Goal: Task Accomplishment & Management: Use online tool/utility

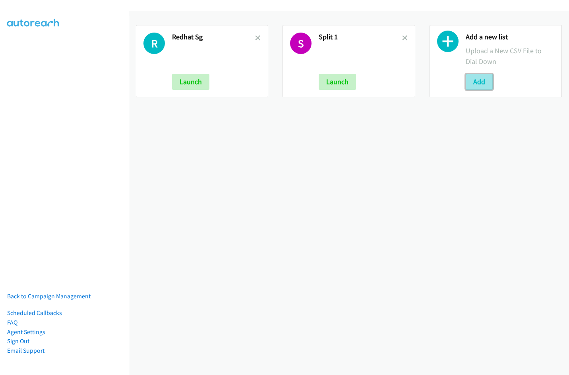
click at [477, 87] on button "Add" at bounding box center [479, 82] width 27 height 16
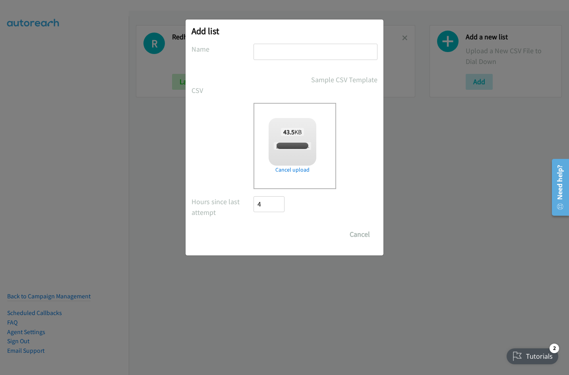
checkbox input "true"
click at [289, 52] on input "text" at bounding box center [316, 52] width 124 height 16
type input "Nvidia ID"
click at [254, 227] on input "Save List" at bounding box center [275, 235] width 42 height 16
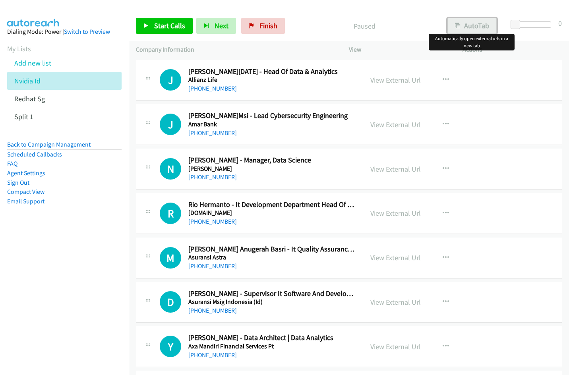
click at [471, 26] on button "AutoTab" at bounding box center [472, 26] width 49 height 16
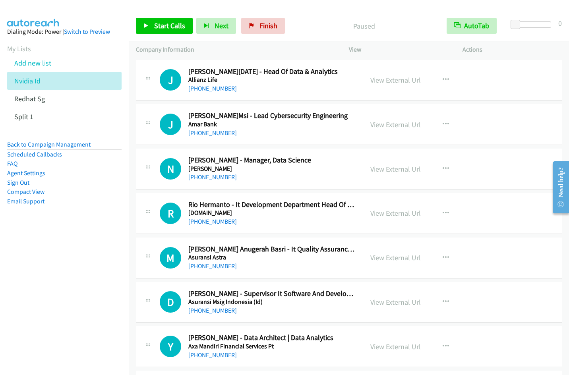
click at [315, 12] on div "Start Calls Pause Next Finish Paused AutoTab AutoTab 0" at bounding box center [349, 26] width 440 height 31
click at [165, 26] on span "Start Calls" at bounding box center [169, 25] width 31 height 9
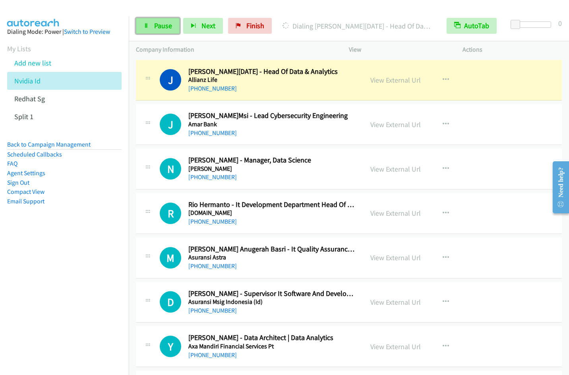
click at [155, 29] on span "Pause" at bounding box center [163, 25] width 18 height 9
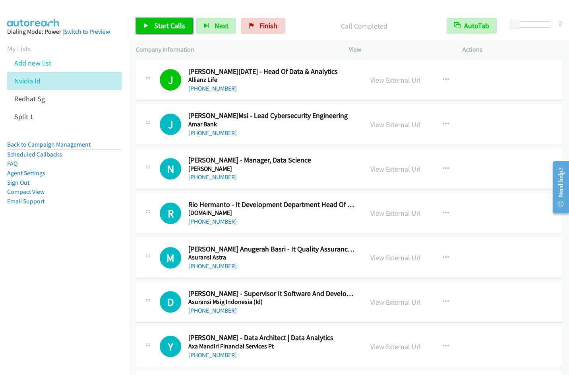
click at [167, 21] on span "Start Calls" at bounding box center [169, 25] width 31 height 9
click at [155, 31] on link "Pause" at bounding box center [158, 26] width 44 height 16
click at [153, 28] on link "Start Calls" at bounding box center [164, 26] width 57 height 16
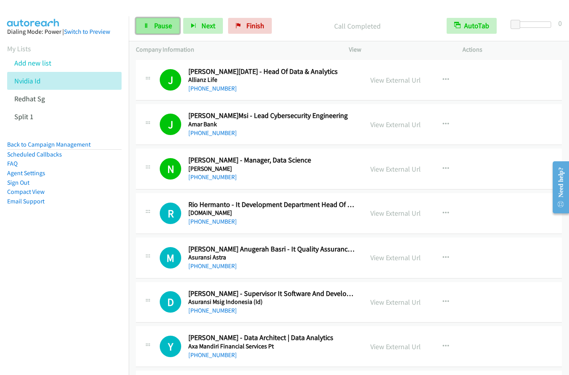
click at [155, 28] on span "Pause" at bounding box center [163, 25] width 18 height 9
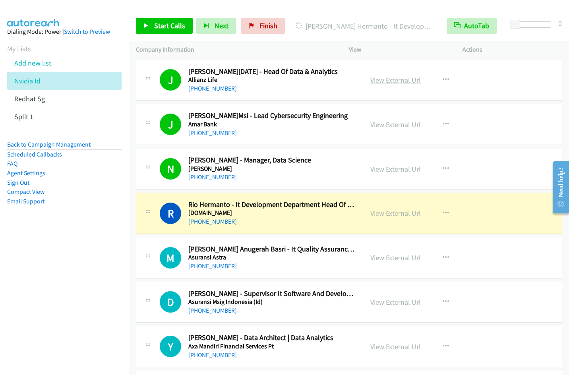
click at [390, 80] on link "View External Url" at bounding box center [395, 80] width 50 height 9
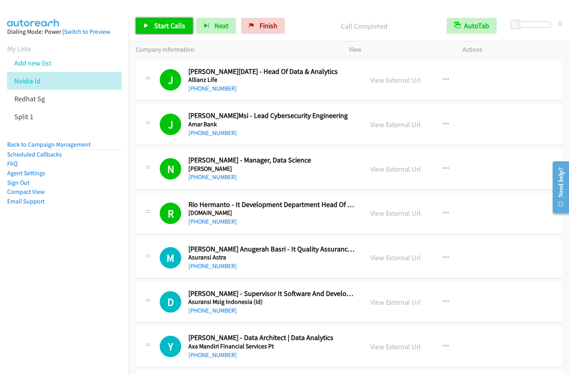
click at [170, 26] on span "Start Calls" at bounding box center [169, 25] width 31 height 9
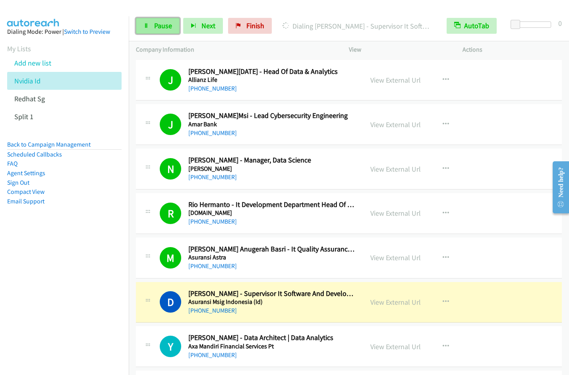
click at [163, 23] on span "Pause" at bounding box center [163, 25] width 18 height 9
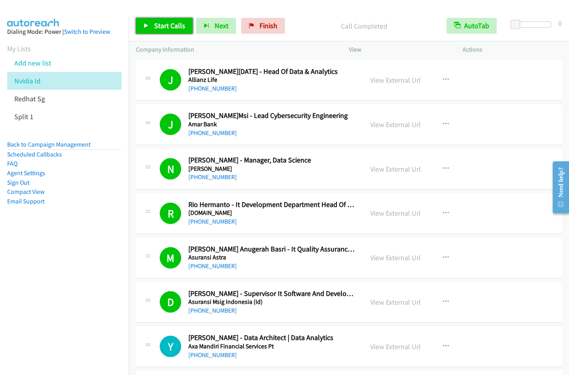
click at [159, 31] on link "Start Calls" at bounding box center [164, 26] width 57 height 16
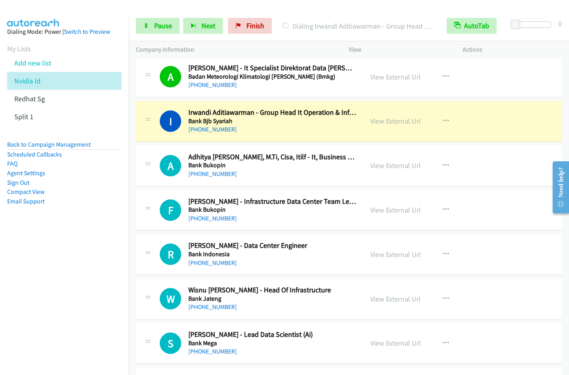
scroll to position [335, 0]
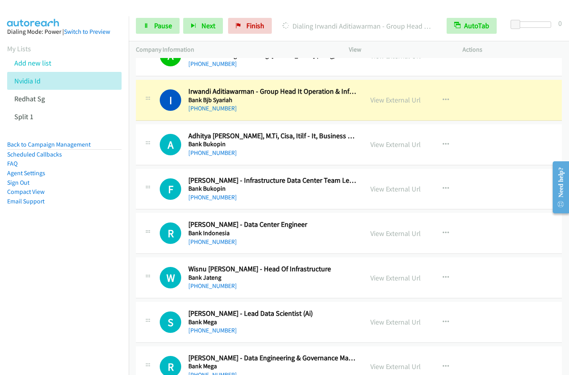
click at [296, 10] on div at bounding box center [281, 15] width 562 height 31
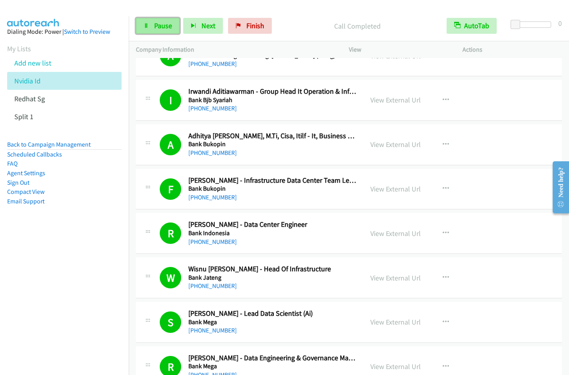
click at [167, 28] on span "Pause" at bounding box center [163, 25] width 18 height 9
click at [167, 27] on span "Start Calls" at bounding box center [169, 25] width 31 height 9
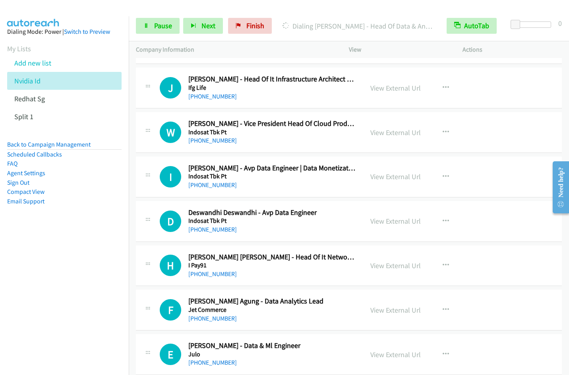
scroll to position [2751, 0]
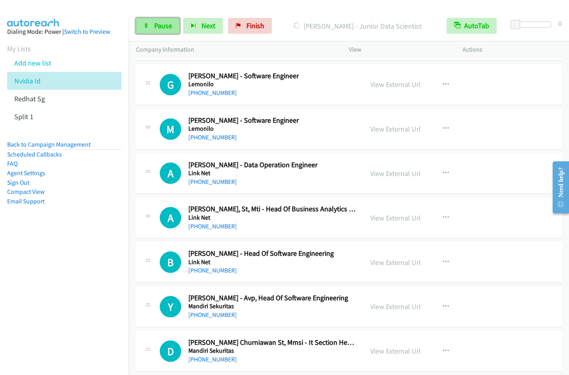
click at [162, 29] on span "Pause" at bounding box center [163, 25] width 18 height 9
click at [153, 25] on link "Start Calls" at bounding box center [164, 26] width 57 height 16
drag, startPoint x: 157, startPoint y: 28, endPoint x: 193, endPoint y: 28, distance: 35.4
click at [157, 28] on span "Pause" at bounding box center [163, 25] width 18 height 9
click at [159, 24] on span "Start Calls" at bounding box center [169, 25] width 31 height 9
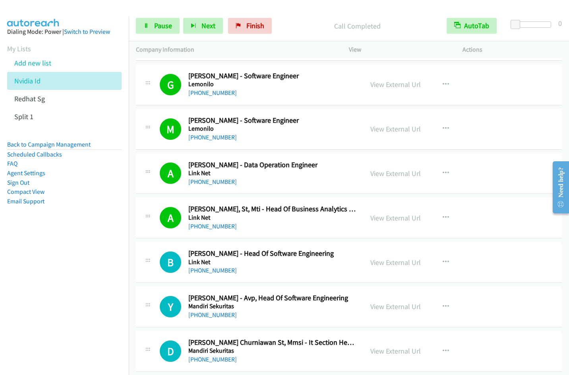
click at [75, 282] on nav "Dialing Mode: Power | Switch to Preview My Lists Add new list Nvidia Id Redhat …" at bounding box center [64, 203] width 129 height 375
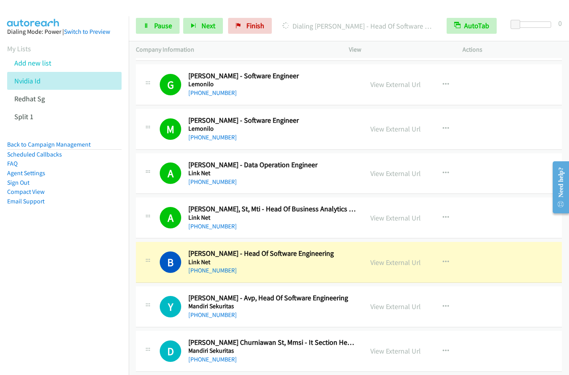
click at [67, 283] on nav "Dialing Mode: Power | Switch to Preview My Lists Add new list Nvidia Id Redhat …" at bounding box center [64, 203] width 129 height 375
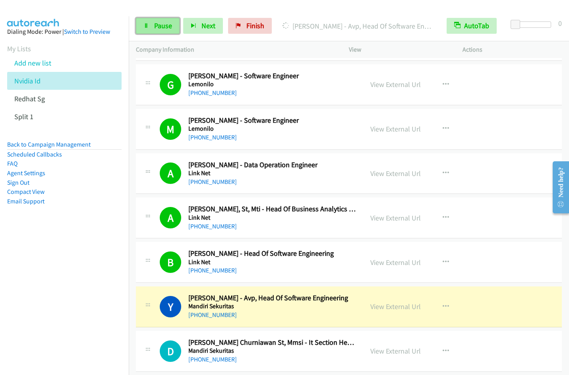
click at [169, 31] on link "Pause" at bounding box center [158, 26] width 44 height 16
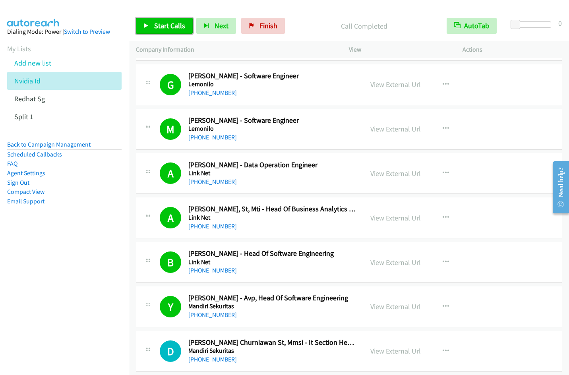
click at [167, 32] on link "Start Calls" at bounding box center [164, 26] width 57 height 16
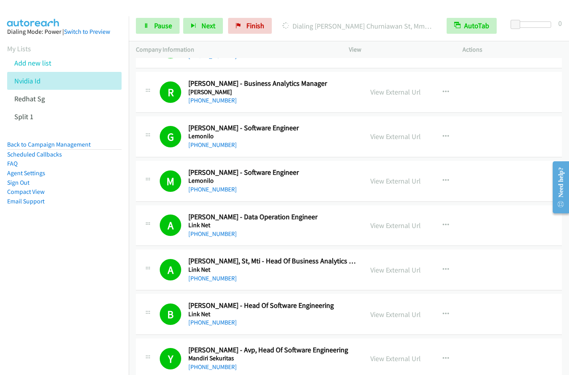
scroll to position [2669, 0]
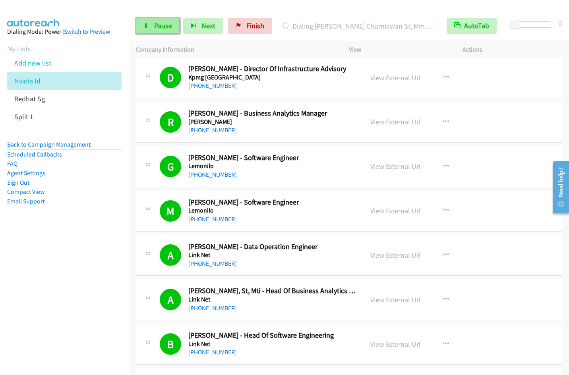
click at [156, 29] on span "Pause" at bounding box center [163, 25] width 18 height 9
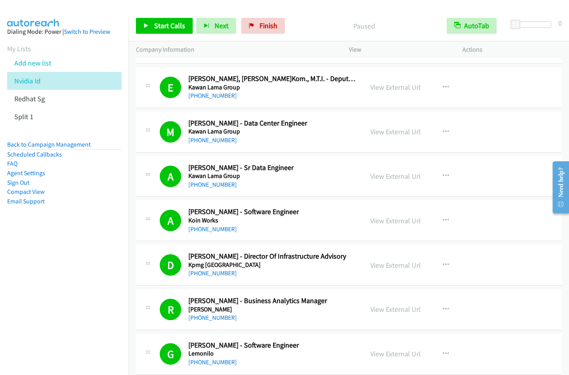
scroll to position [2426, 0]
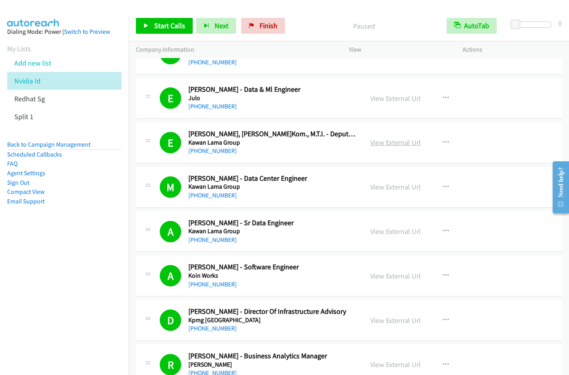
click at [409, 143] on link "View External Url" at bounding box center [395, 142] width 50 height 9
click at [165, 26] on span "Start Calls" at bounding box center [169, 25] width 31 height 9
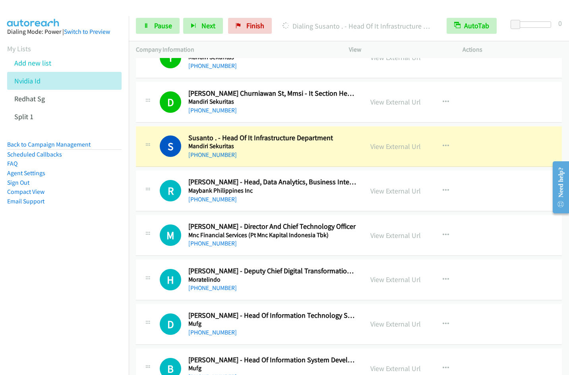
scroll to position [3047, 0]
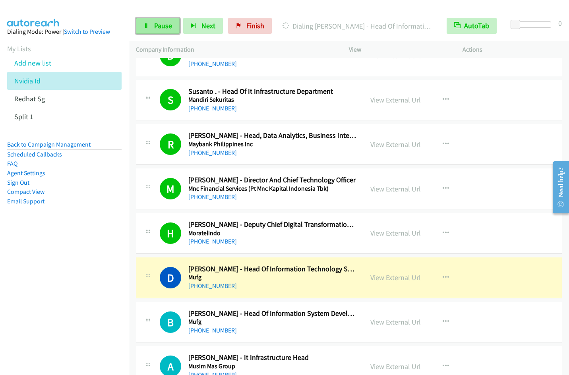
drag, startPoint x: 146, startPoint y: 26, endPoint x: 151, endPoint y: 27, distance: 4.8
click at [146, 26] on icon at bounding box center [146, 26] width 6 height 6
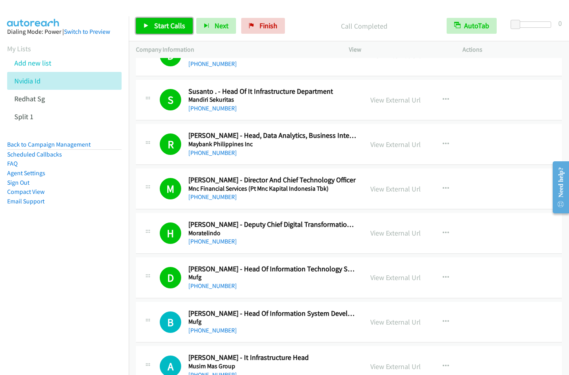
click at [169, 25] on span "Start Calls" at bounding box center [169, 25] width 31 height 9
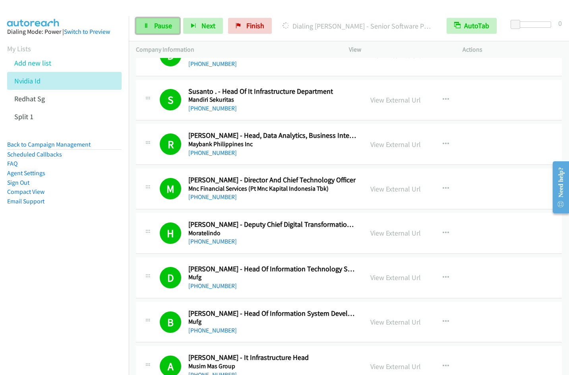
click at [141, 29] on link "Pause" at bounding box center [158, 26] width 44 height 16
click at [164, 27] on span "Start Calls" at bounding box center [169, 25] width 31 height 9
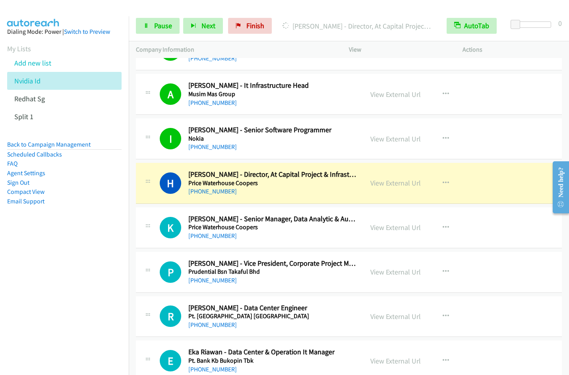
scroll to position [4190, 0]
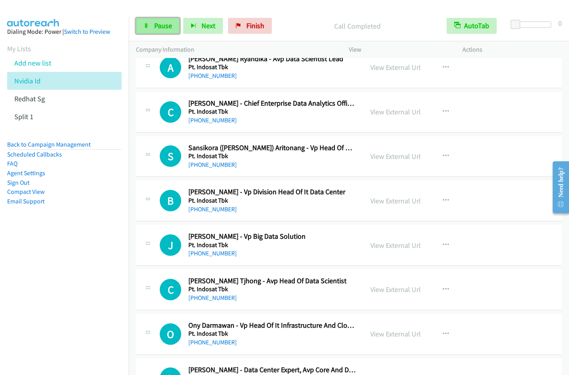
click at [148, 24] on icon at bounding box center [146, 26] width 6 height 6
click at [173, 21] on span "Start Calls" at bounding box center [169, 25] width 31 height 9
click at [157, 29] on span "Pause" at bounding box center [163, 25] width 18 height 9
click at [168, 27] on span "Start Calls" at bounding box center [169, 25] width 31 height 9
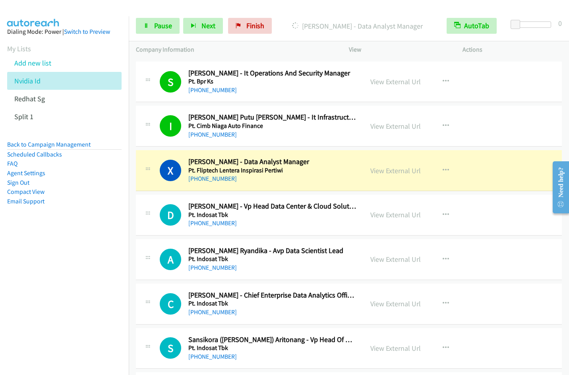
scroll to position [4144, 0]
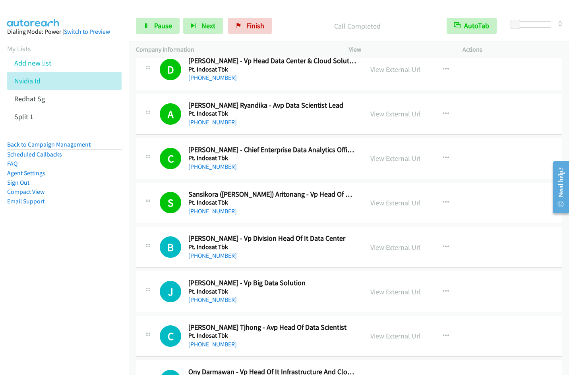
click at [71, 270] on nav "Dialing Mode: Power | Switch to Preview My Lists Add new list Nvidia Id Redhat …" at bounding box center [64, 203] width 129 height 375
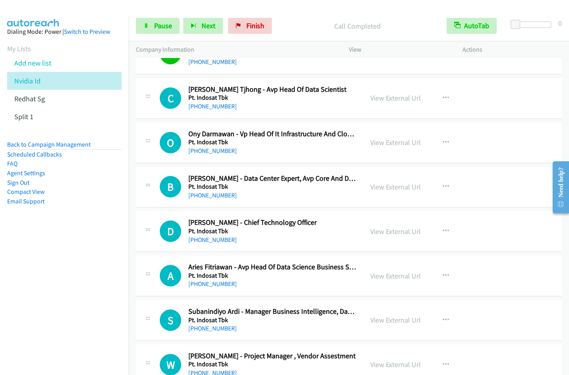
scroll to position [4382, 0]
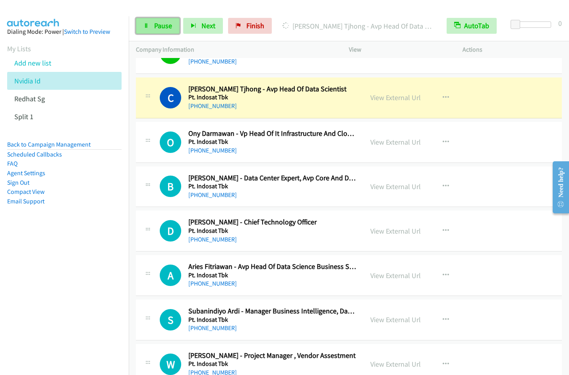
click at [159, 30] on link "Pause" at bounding box center [158, 26] width 44 height 16
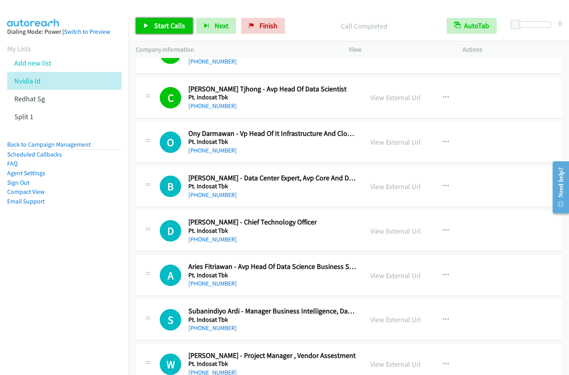
drag, startPoint x: 159, startPoint y: 30, endPoint x: 163, endPoint y: 27, distance: 4.9
click at [159, 30] on link "Start Calls" at bounding box center [164, 26] width 57 height 16
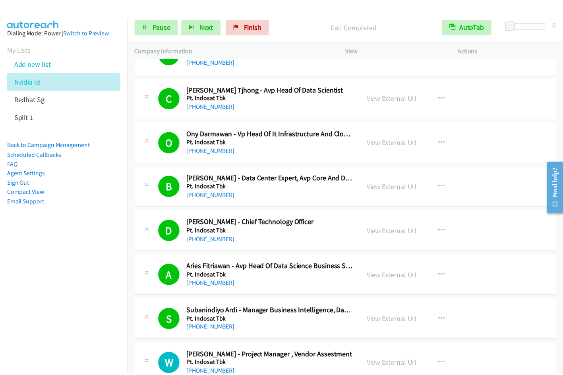
scroll to position [4655, 0]
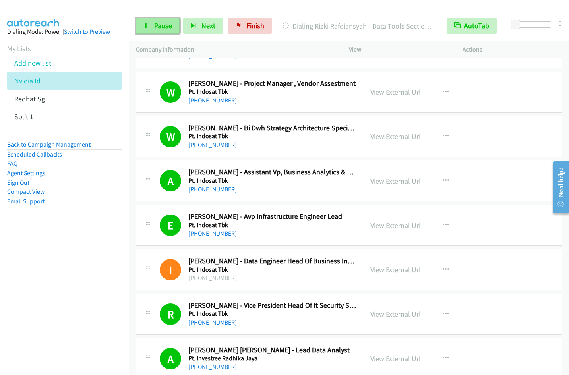
click at [166, 24] on span "Pause" at bounding box center [163, 25] width 18 height 9
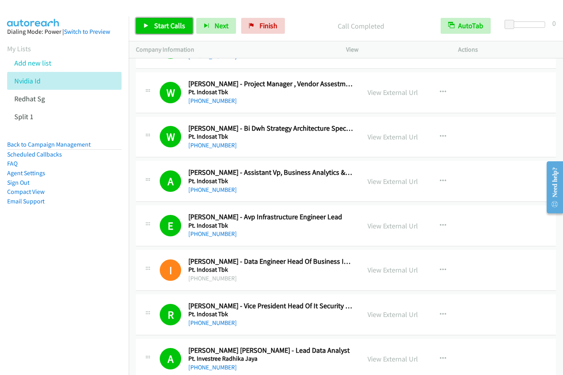
click at [165, 29] on span "Start Calls" at bounding box center [169, 25] width 31 height 9
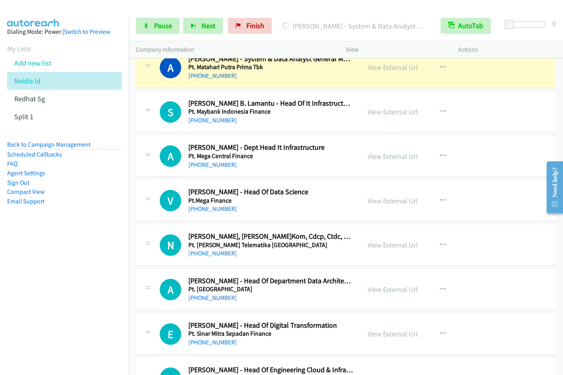
scroll to position [5116, 0]
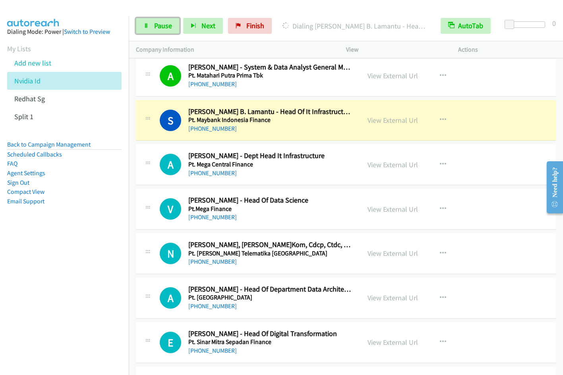
drag, startPoint x: 153, startPoint y: 27, endPoint x: 222, endPoint y: 10, distance: 70.9
click at [153, 27] on link "Pause" at bounding box center [158, 26] width 44 height 16
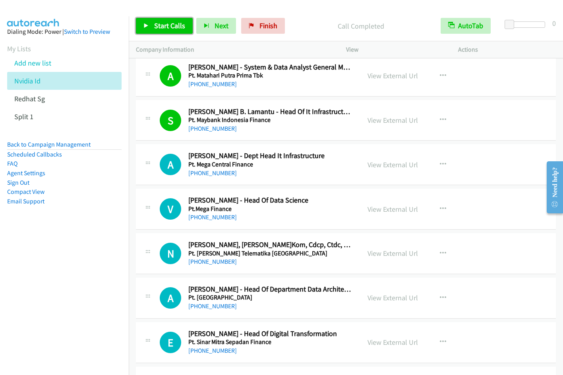
click at [159, 23] on span "Start Calls" at bounding box center [169, 25] width 31 height 9
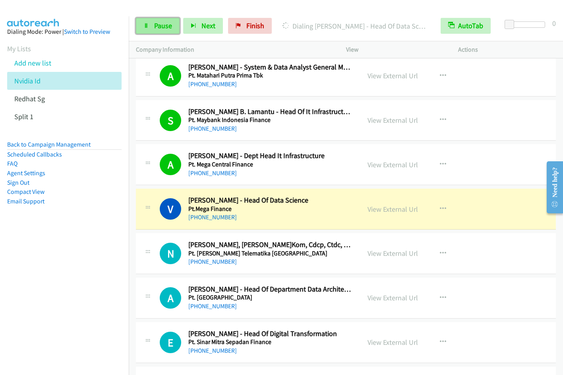
click at [153, 27] on link "Pause" at bounding box center [158, 26] width 44 height 16
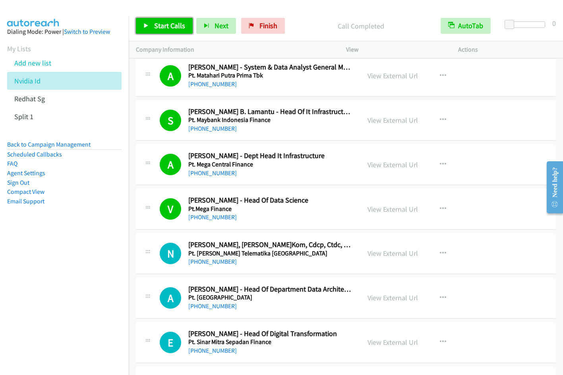
click at [171, 22] on span "Start Calls" at bounding box center [169, 25] width 31 height 9
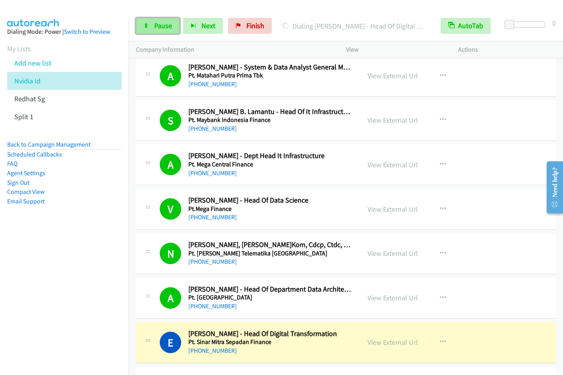
click at [164, 29] on span "Pause" at bounding box center [163, 25] width 18 height 9
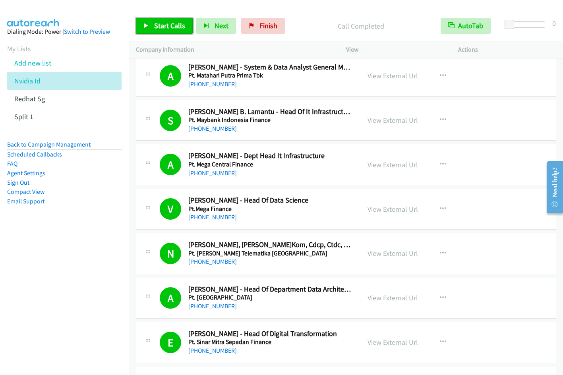
click at [159, 26] on span "Start Calls" at bounding box center [169, 25] width 31 height 9
click at [145, 27] on icon at bounding box center [146, 26] width 6 height 6
click at [164, 30] on link "Start Calls" at bounding box center [164, 26] width 57 height 16
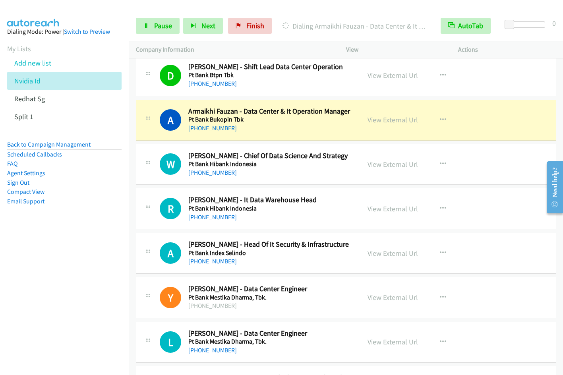
scroll to position [5564, 0]
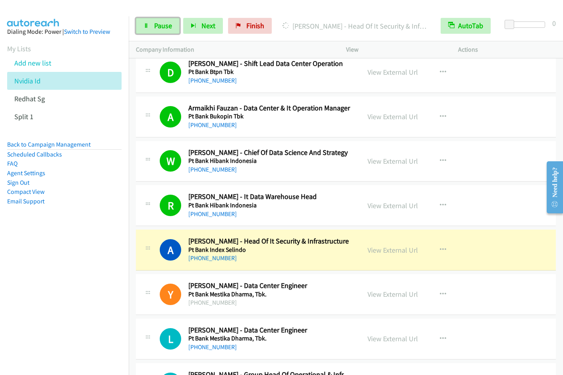
drag, startPoint x: 155, startPoint y: 23, endPoint x: 258, endPoint y: 0, distance: 104.7
click at [156, 24] on span "Pause" at bounding box center [163, 25] width 18 height 9
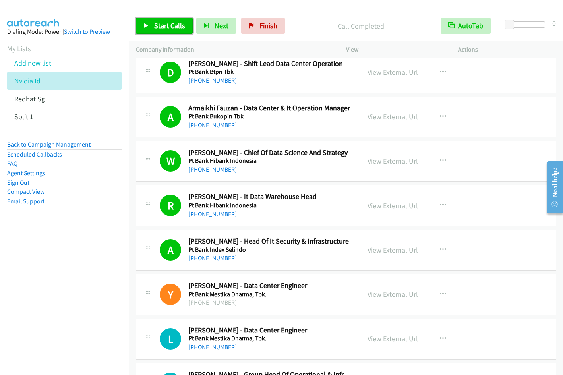
click at [167, 26] on span "Start Calls" at bounding box center [169, 25] width 31 height 9
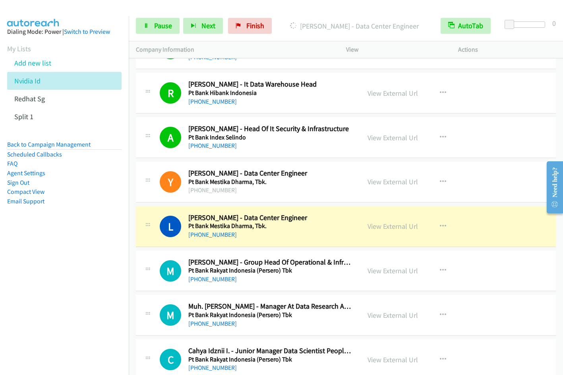
scroll to position [5689, 0]
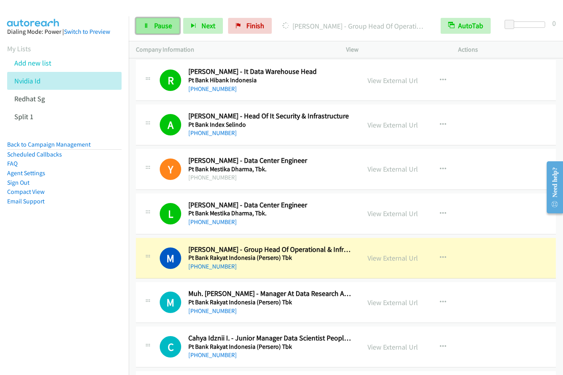
click at [167, 26] on span "Pause" at bounding box center [163, 25] width 18 height 9
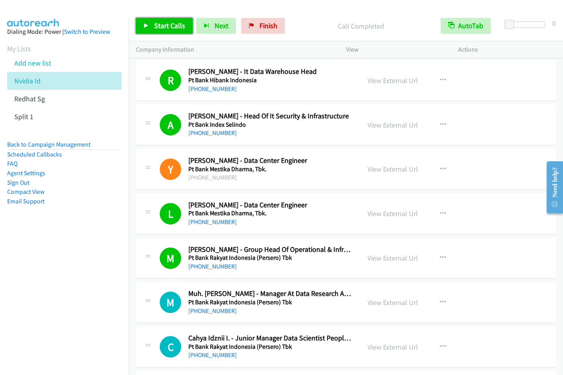
click at [170, 27] on span "Start Calls" at bounding box center [169, 25] width 31 height 9
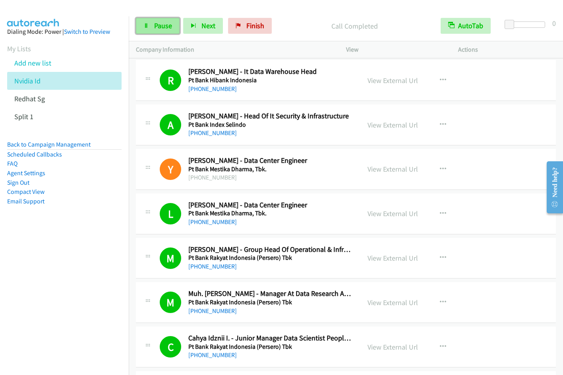
click at [165, 24] on span "Pause" at bounding box center [163, 25] width 18 height 9
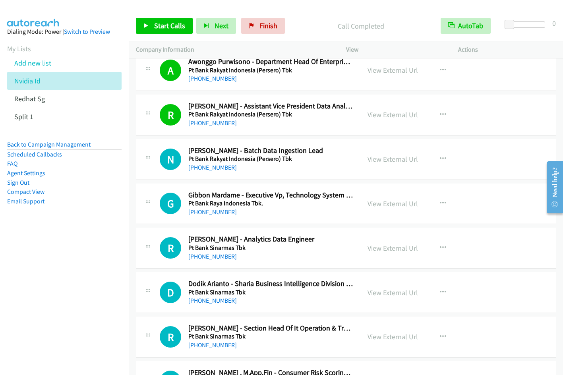
scroll to position [6065, 0]
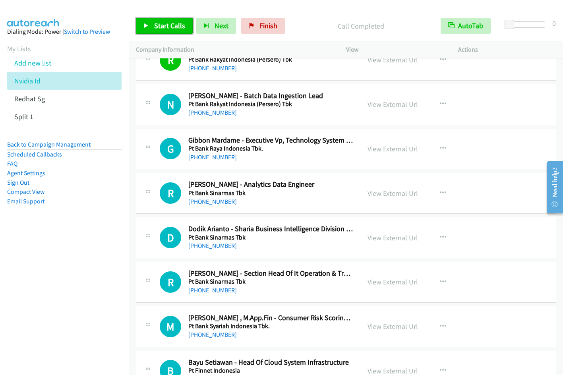
click at [170, 25] on span "Start Calls" at bounding box center [169, 25] width 31 height 9
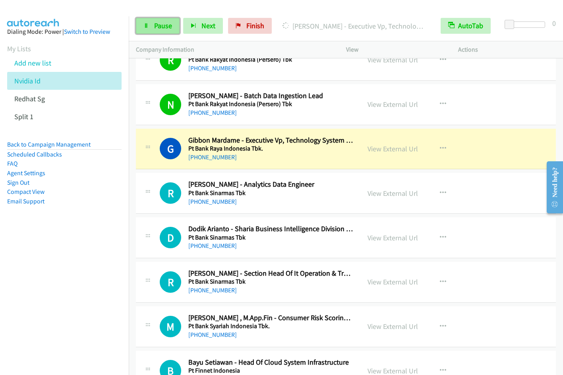
click at [161, 27] on span "Pause" at bounding box center [163, 25] width 18 height 9
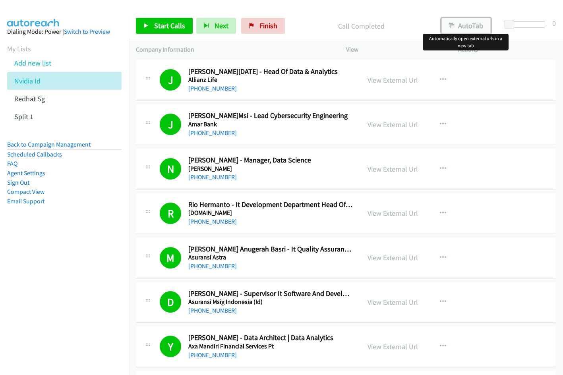
click at [465, 27] on button "AutoTab" at bounding box center [466, 26] width 49 height 16
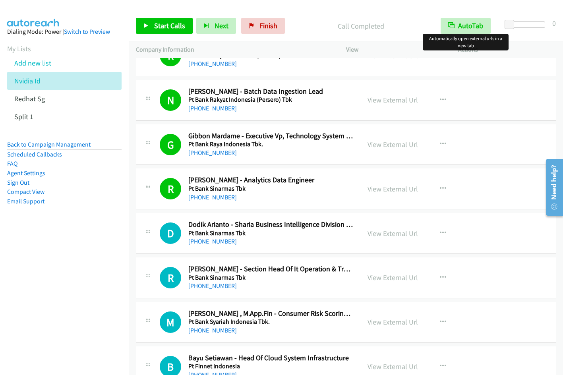
scroll to position [6105, 0]
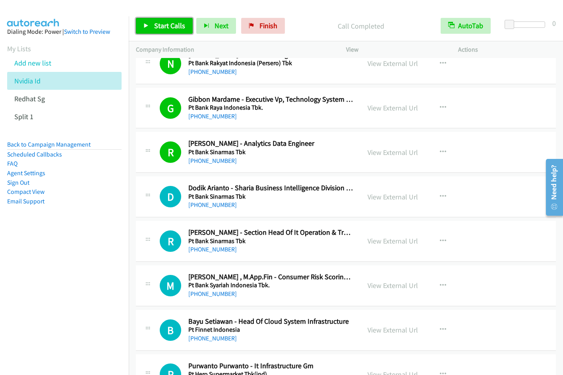
click at [165, 27] on span "Start Calls" at bounding box center [169, 25] width 31 height 9
click at [154, 17] on div "Start Calls Pause Next Finish Call Completed AutoTab AutoTab 0" at bounding box center [346, 26] width 434 height 31
drag, startPoint x: 157, startPoint y: 21, endPoint x: 161, endPoint y: 25, distance: 5.4
click at [157, 21] on span "Pause" at bounding box center [163, 25] width 18 height 9
click at [153, 26] on link "Start Calls" at bounding box center [164, 26] width 57 height 16
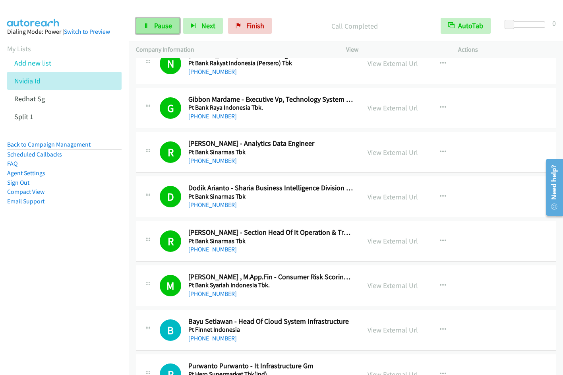
click at [155, 26] on span "Pause" at bounding box center [163, 25] width 18 height 9
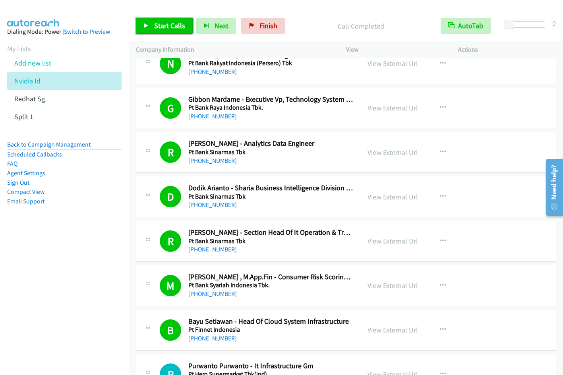
click at [172, 24] on span "Start Calls" at bounding box center [169, 25] width 31 height 9
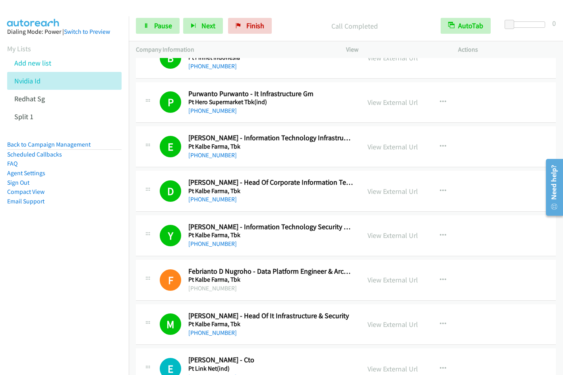
scroll to position [6650, 0]
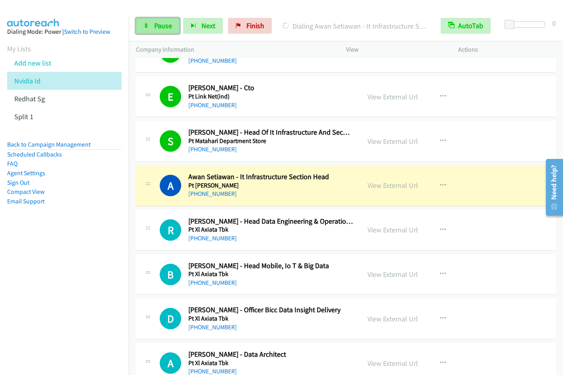
click at [158, 29] on span "Pause" at bounding box center [163, 25] width 18 height 9
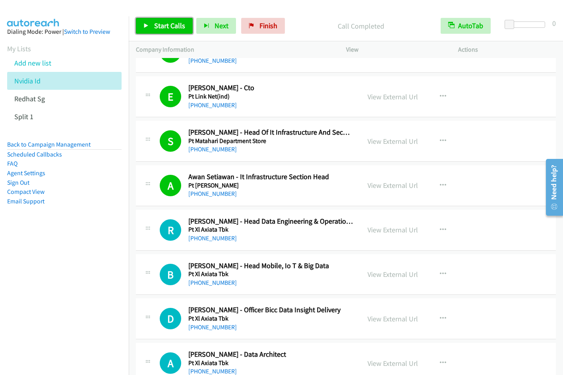
click at [151, 25] on link "Start Calls" at bounding box center [164, 26] width 57 height 16
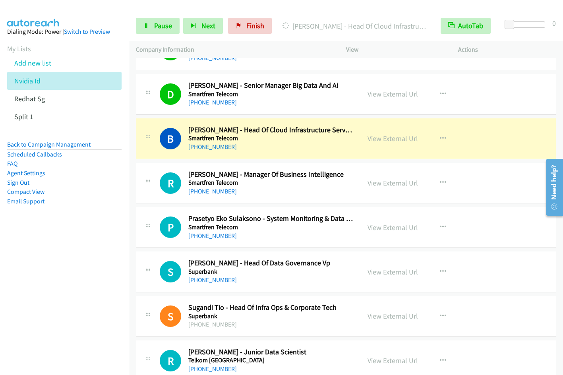
scroll to position [7499, 0]
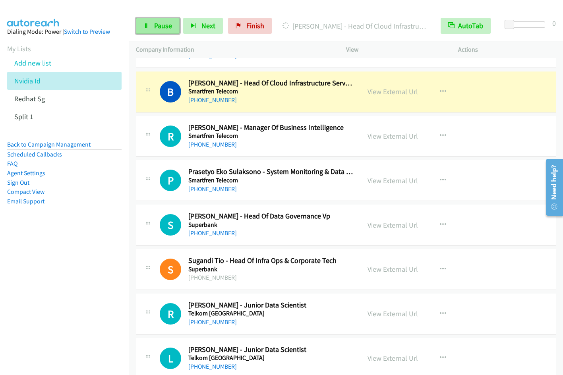
click at [154, 22] on span "Pause" at bounding box center [163, 25] width 18 height 9
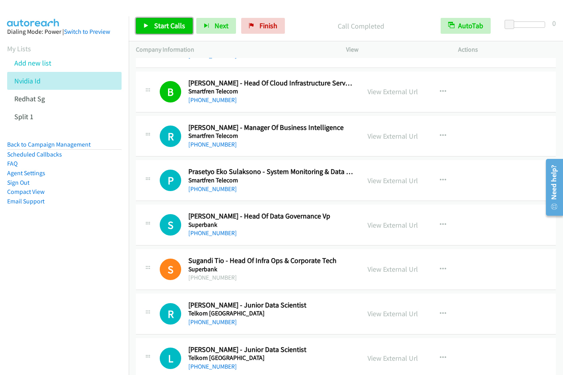
click at [169, 23] on span "Start Calls" at bounding box center [169, 25] width 31 height 9
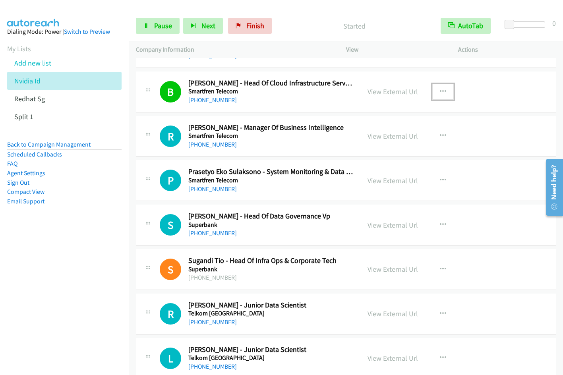
click at [440, 90] on icon "button" at bounding box center [443, 92] width 6 height 6
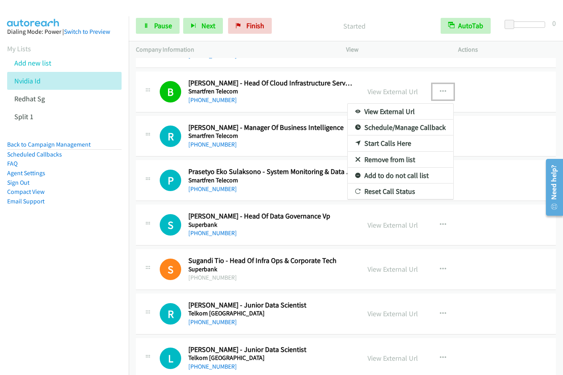
click at [403, 160] on link "Remove from list" at bounding box center [401, 160] width 106 height 16
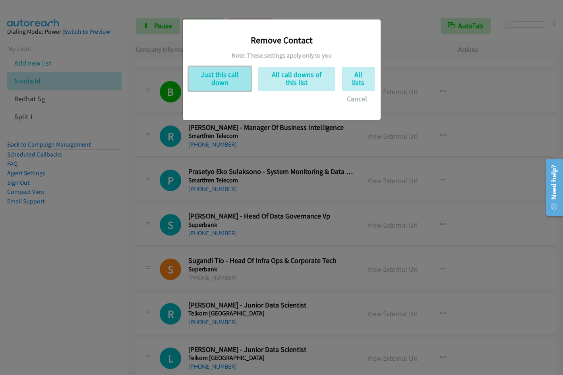
click at [203, 77] on button "Just this call down" at bounding box center [220, 79] width 62 height 24
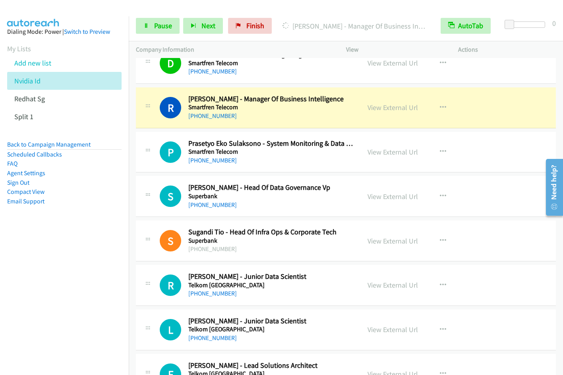
scroll to position [7454, 0]
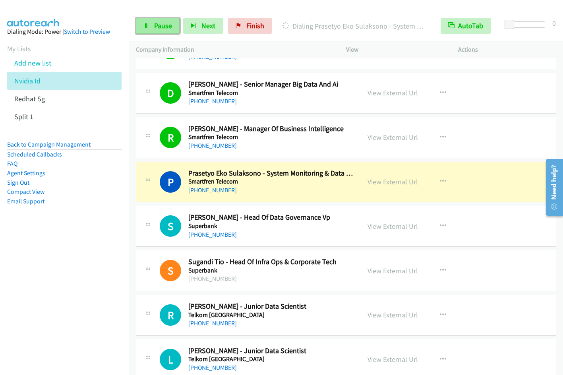
click at [158, 27] on span "Pause" at bounding box center [163, 25] width 18 height 9
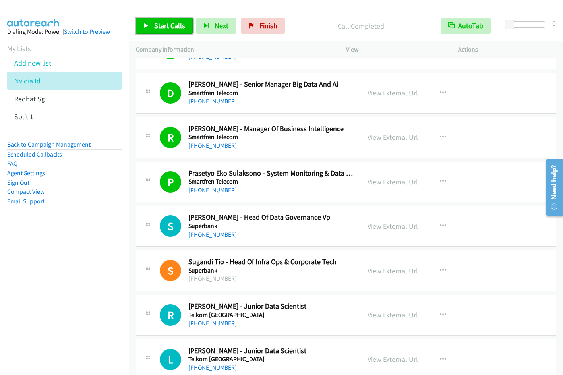
click at [156, 29] on span "Start Calls" at bounding box center [169, 25] width 31 height 9
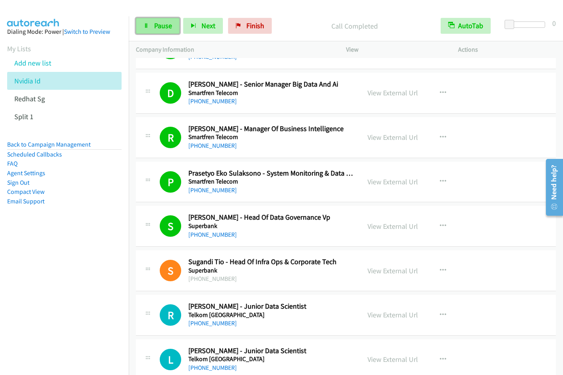
click at [161, 27] on span "Pause" at bounding box center [163, 25] width 18 height 9
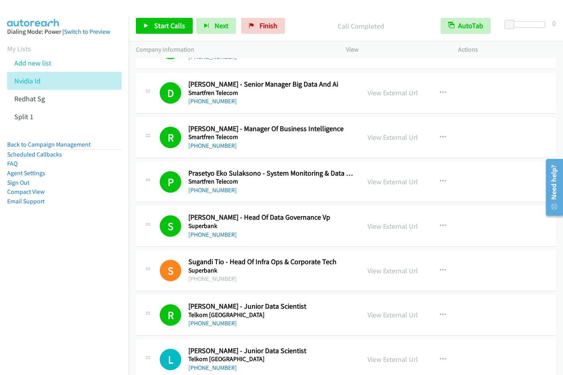
click at [394, 6] on div at bounding box center [278, 15] width 556 height 31
